Goal: Information Seeking & Learning: Find specific page/section

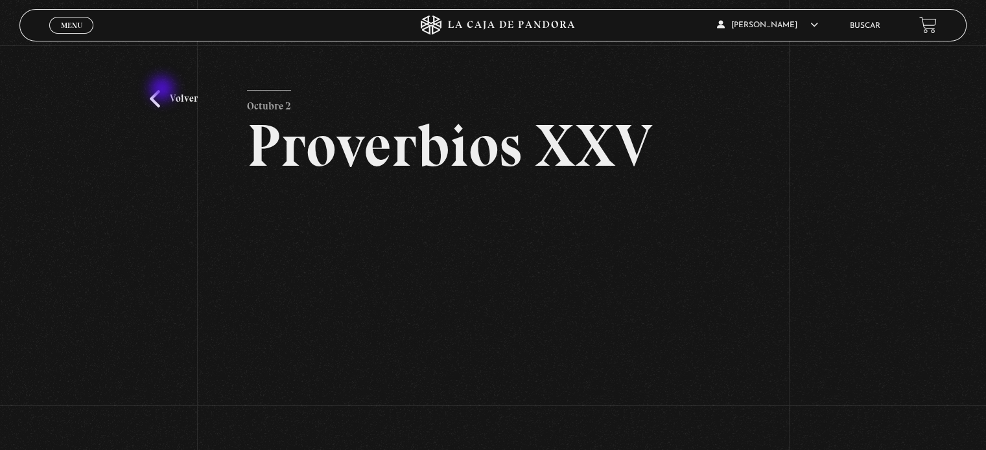
click at [163, 90] on link "Volver" at bounding box center [174, 98] width 48 height 17
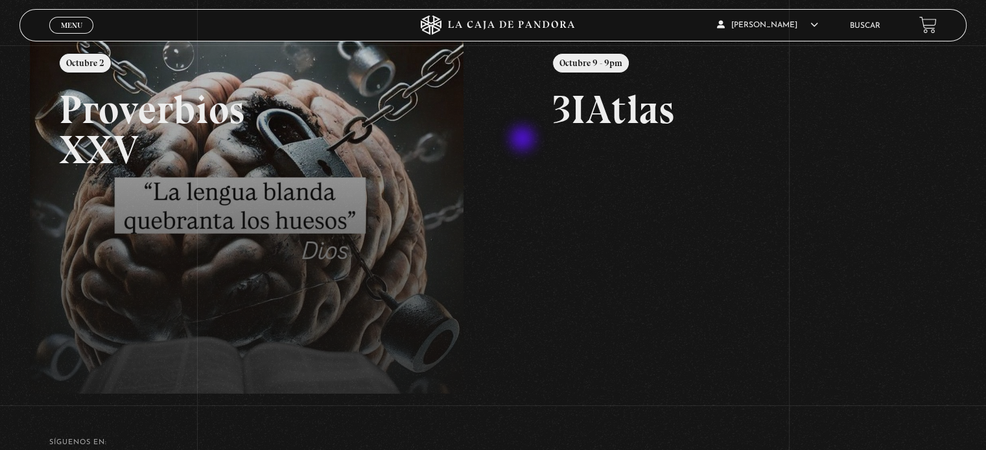
scroll to position [194, 0]
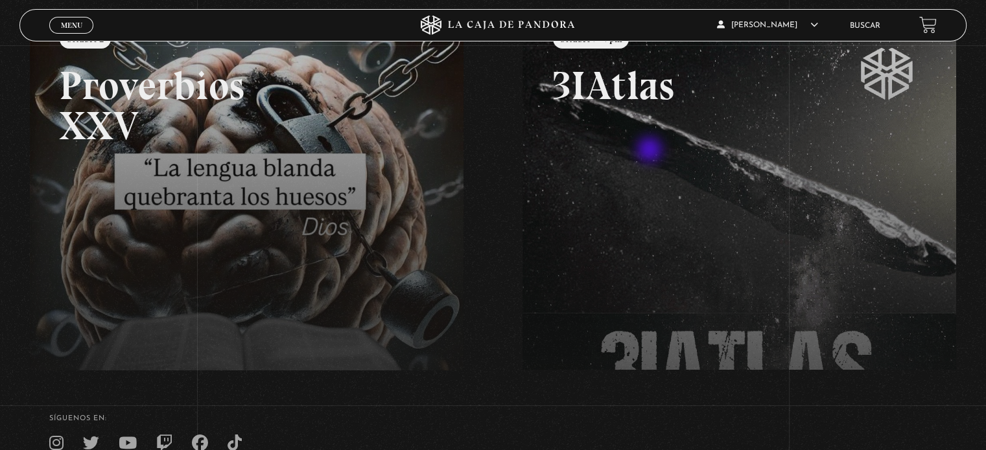
click at [73, 23] on span "Menu" at bounding box center [71, 25] width 21 height 8
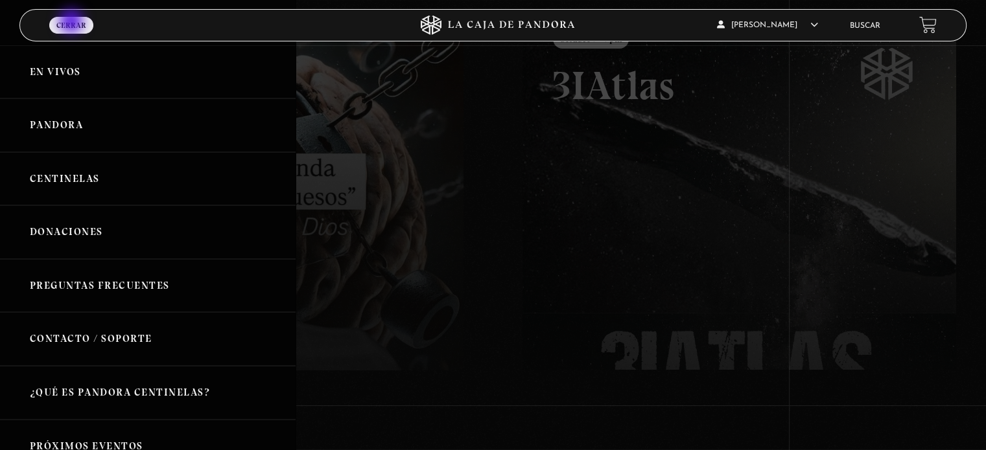
click at [872, 23] on link "Buscar" at bounding box center [865, 26] width 30 height 8
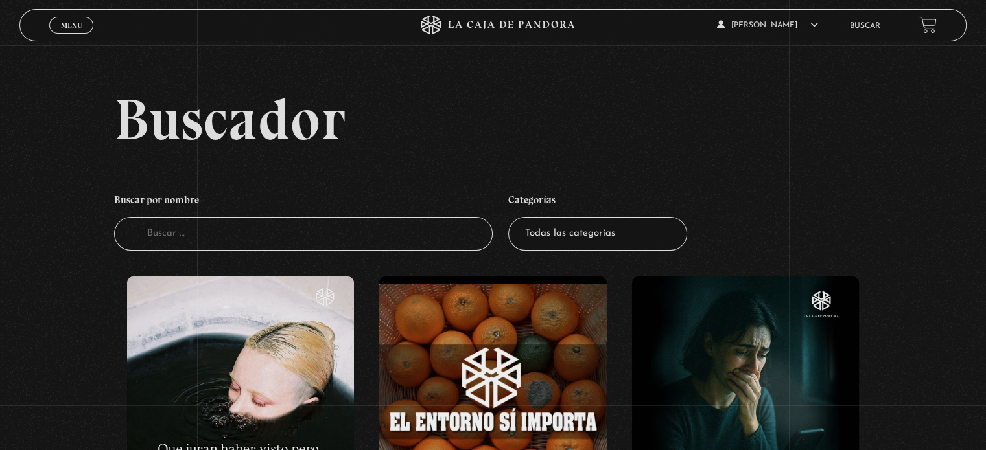
click at [274, 239] on input "Buscador" at bounding box center [303, 234] width 379 height 34
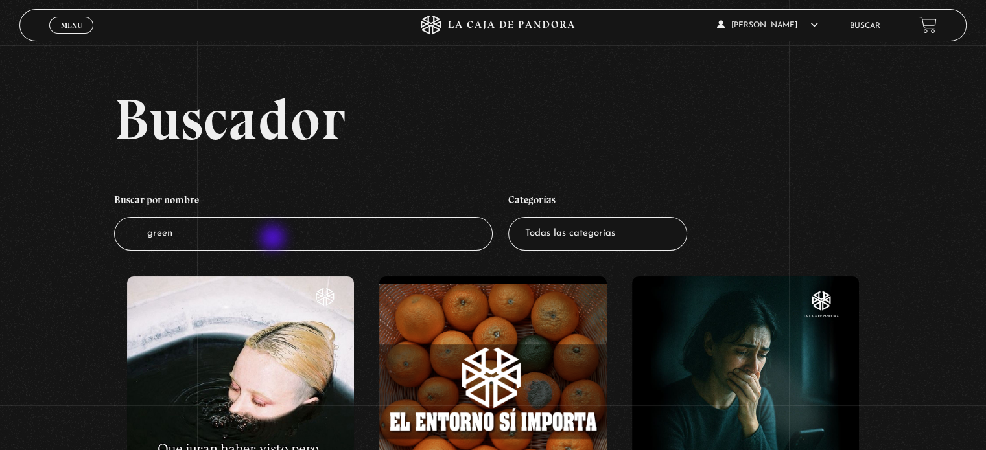
type input "greenl"
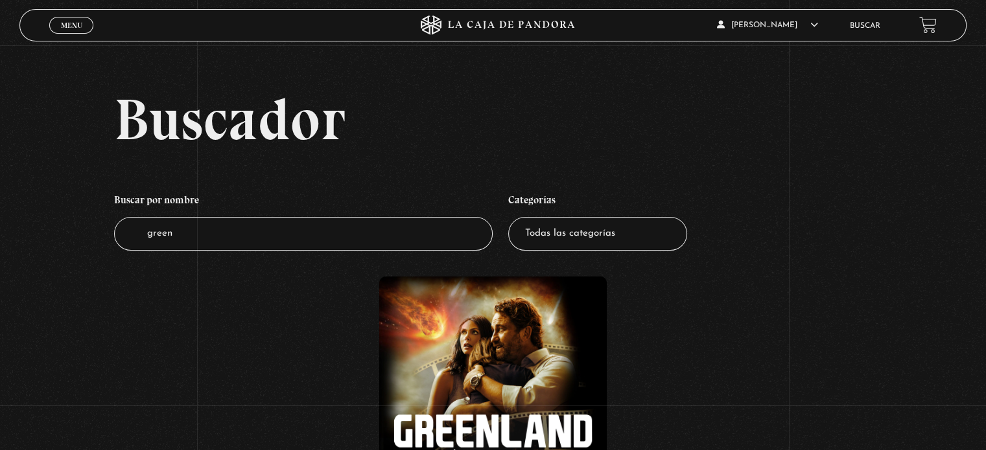
click at [474, 367] on figure at bounding box center [492, 390] width 227 height 227
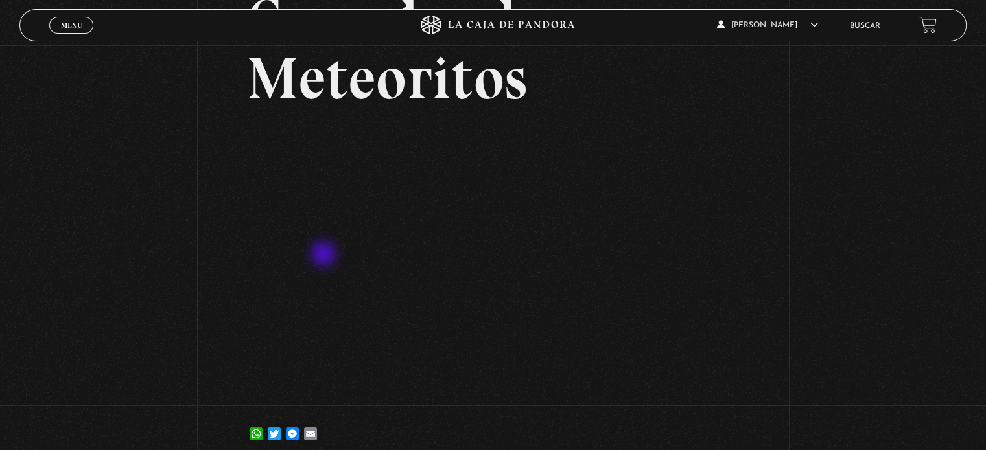
scroll to position [130, 0]
